Goal: Task Accomplishment & Management: Manage account settings

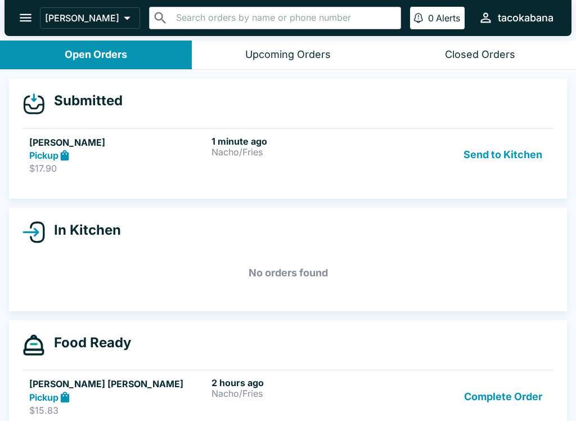
click at [432, 149] on div "Send to Kitchen" at bounding box center [470, 155] width 153 height 39
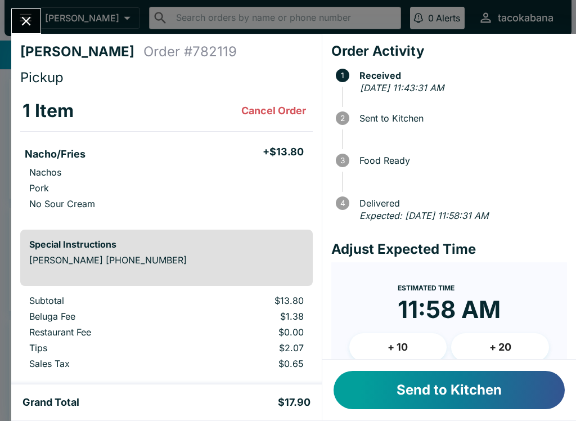
click at [401, 387] on button "Send to Kitchen" at bounding box center [449, 390] width 231 height 38
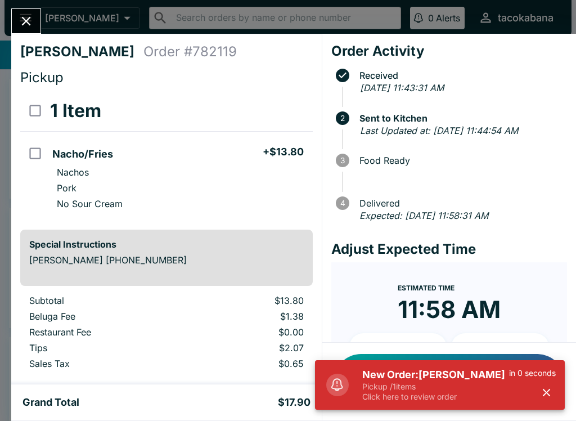
click at [33, 32] on button "Close" at bounding box center [26, 21] width 29 height 24
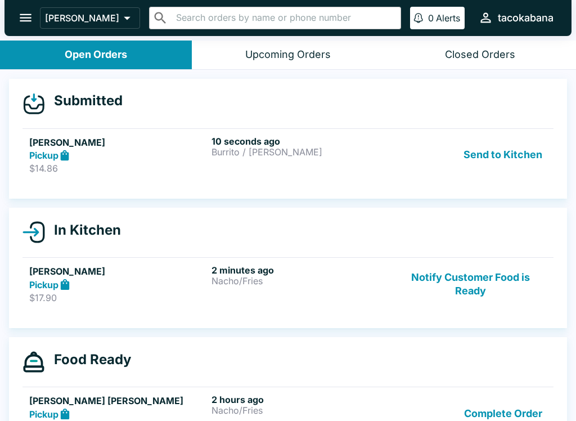
click at [517, 145] on button "Send to Kitchen" at bounding box center [503, 155] width 88 height 39
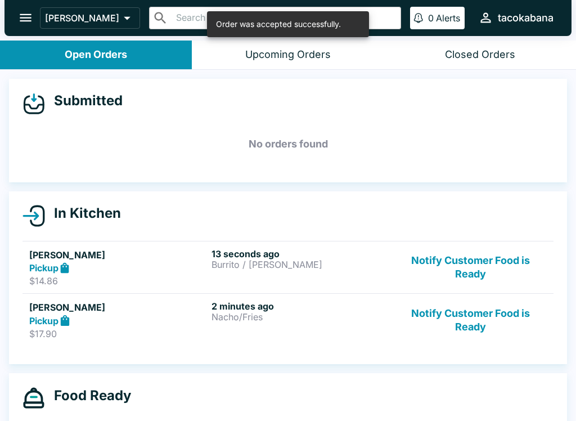
click at [290, 270] on div "13 seconds ago Burrito / [PERSON_NAME]" at bounding box center [301, 267] width 178 height 39
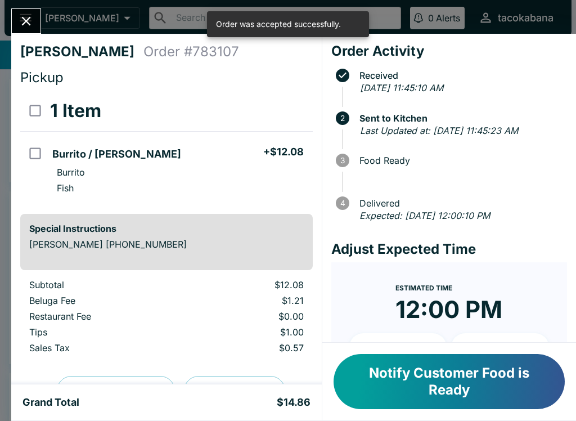
click at [430, 378] on button "Notify Customer Food is Ready" at bounding box center [449, 381] width 231 height 55
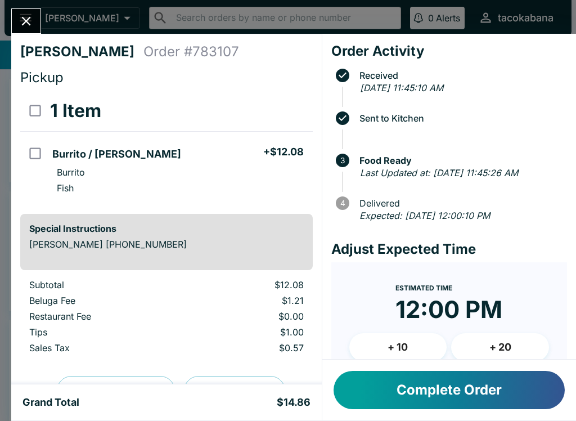
click at [39, 16] on button "Close" at bounding box center [26, 21] width 29 height 24
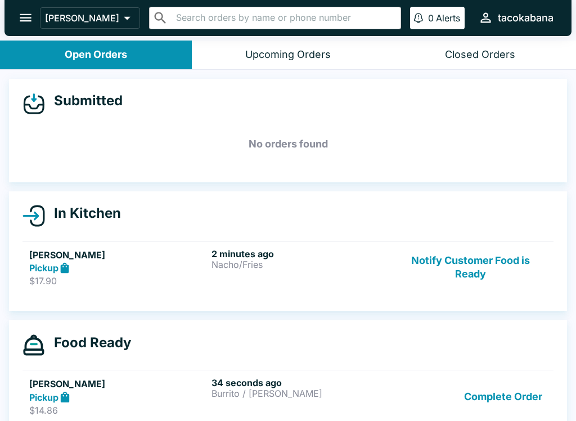
click at [308, 275] on div "2 minutes ago Nacho/Fries" at bounding box center [301, 267] width 178 height 39
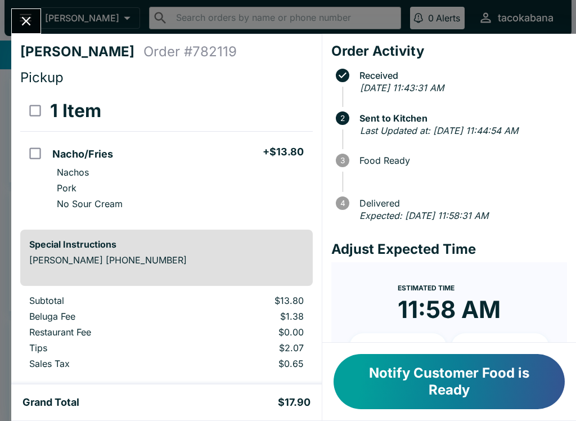
click at [504, 384] on button "Notify Customer Food is Ready" at bounding box center [449, 381] width 231 height 55
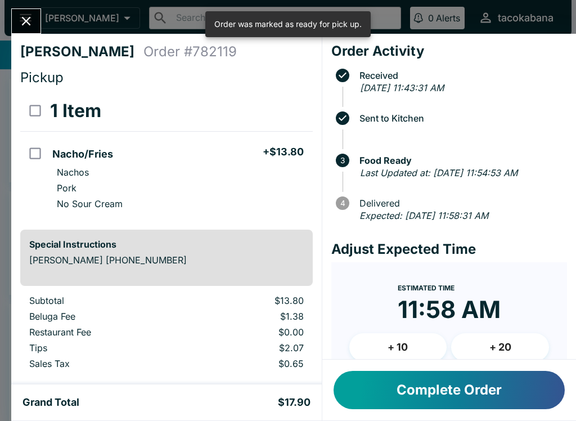
click at [28, 26] on icon "Close" at bounding box center [26, 21] width 15 height 15
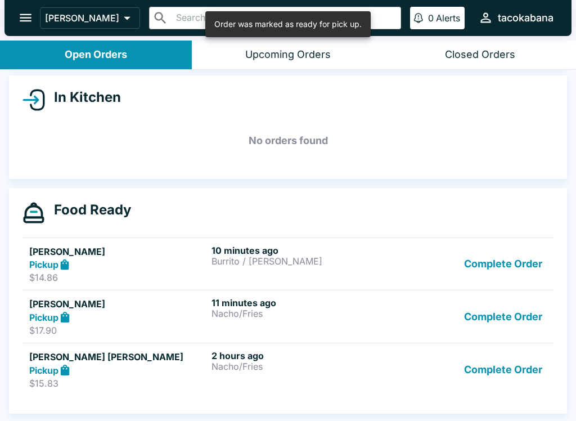
scroll to position [116, 0]
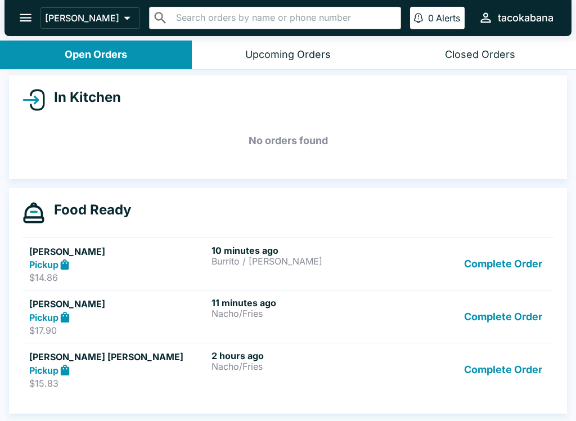
click at [508, 324] on button "Complete Order" at bounding box center [503, 316] width 87 height 39
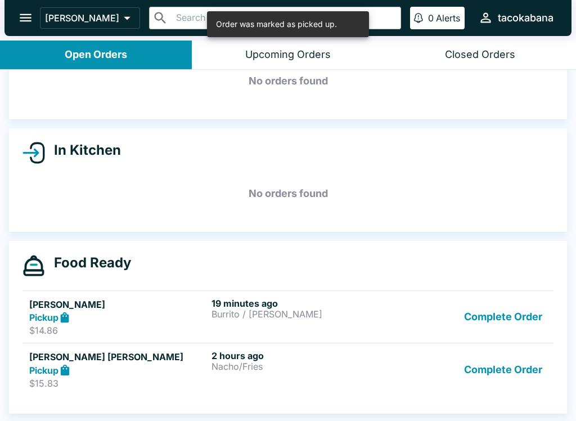
scroll to position [63, 0]
click at [509, 373] on button "Complete Order" at bounding box center [503, 369] width 87 height 39
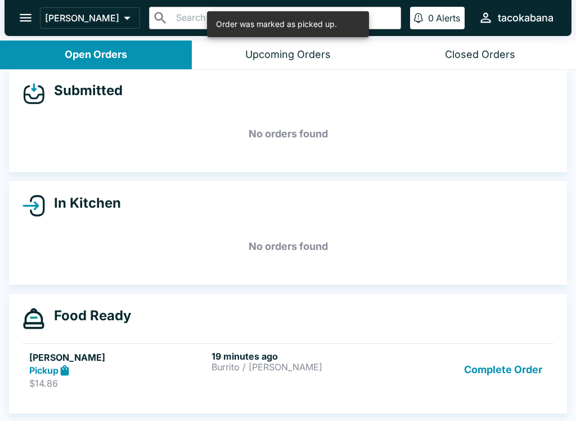
scroll to position [10, 0]
